Goal: Navigation & Orientation: Find specific page/section

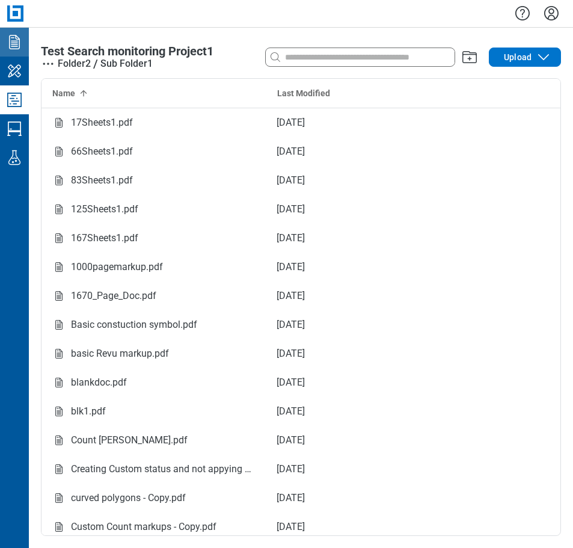
click at [13, 37] on icon "Documents" at bounding box center [14, 41] width 19 height 19
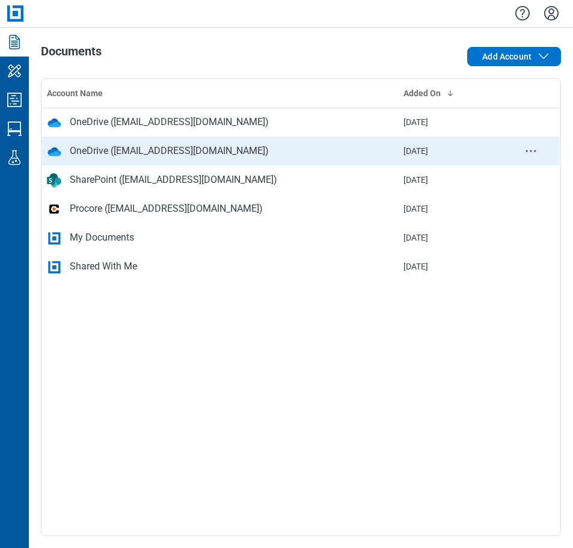
click at [144, 152] on div "OneDrive ([EMAIL_ADDRESS][DOMAIN_NAME])" at bounding box center [169, 151] width 199 height 14
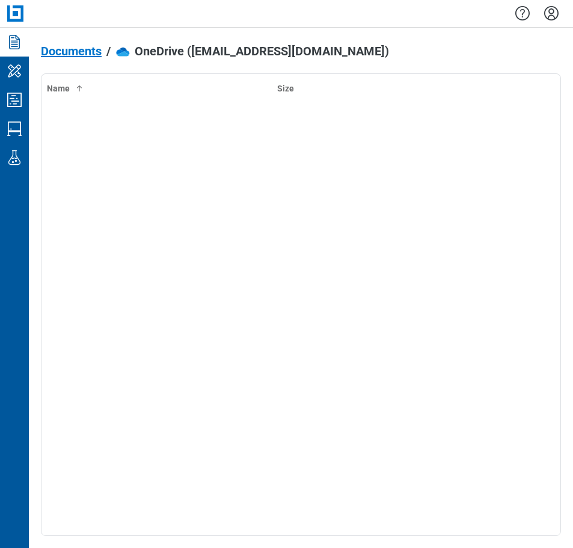
click at [73, 49] on span "Documents" at bounding box center [71, 50] width 61 height 13
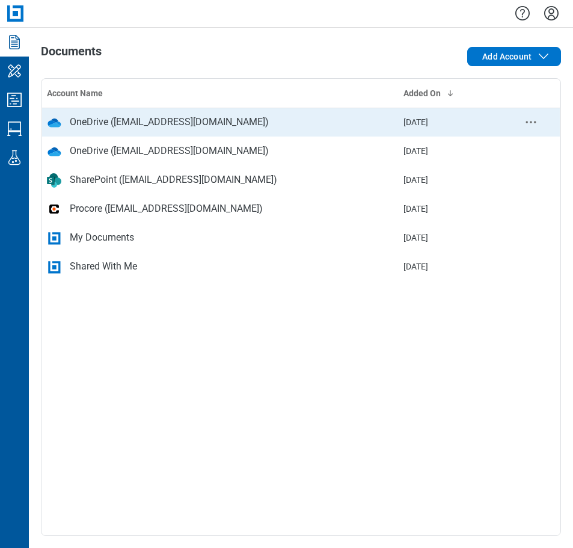
click at [135, 121] on div "OneDrive ([EMAIL_ADDRESS][DOMAIN_NAME])" at bounding box center [169, 122] width 199 height 14
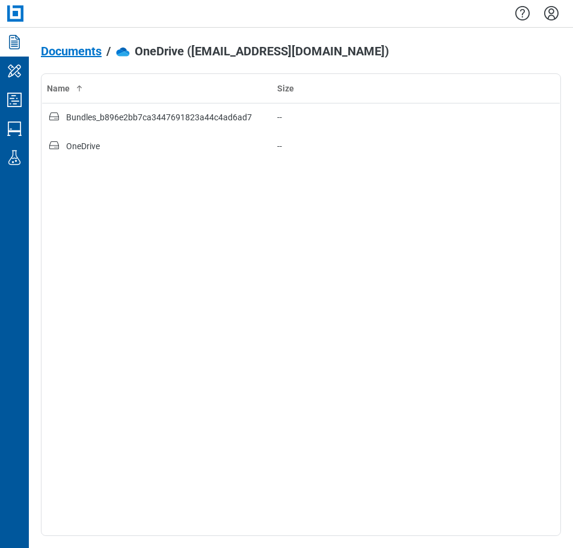
click at [87, 55] on span "Documents" at bounding box center [71, 50] width 61 height 13
